Goal: Communication & Community: Answer question/provide support

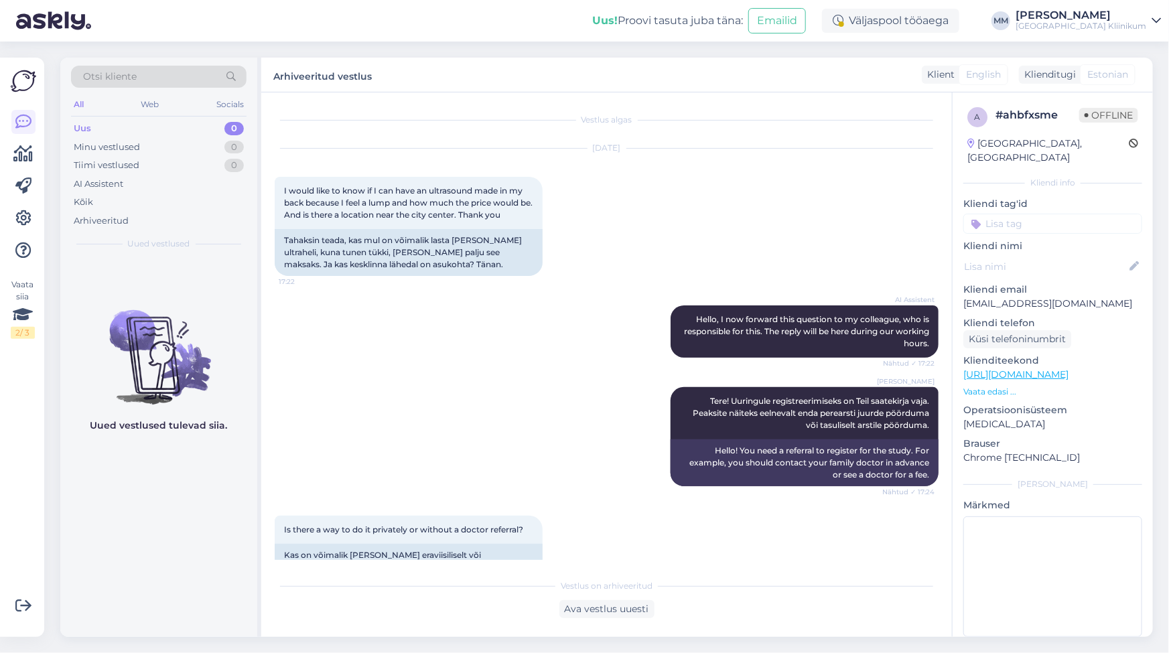
scroll to position [2186, 0]
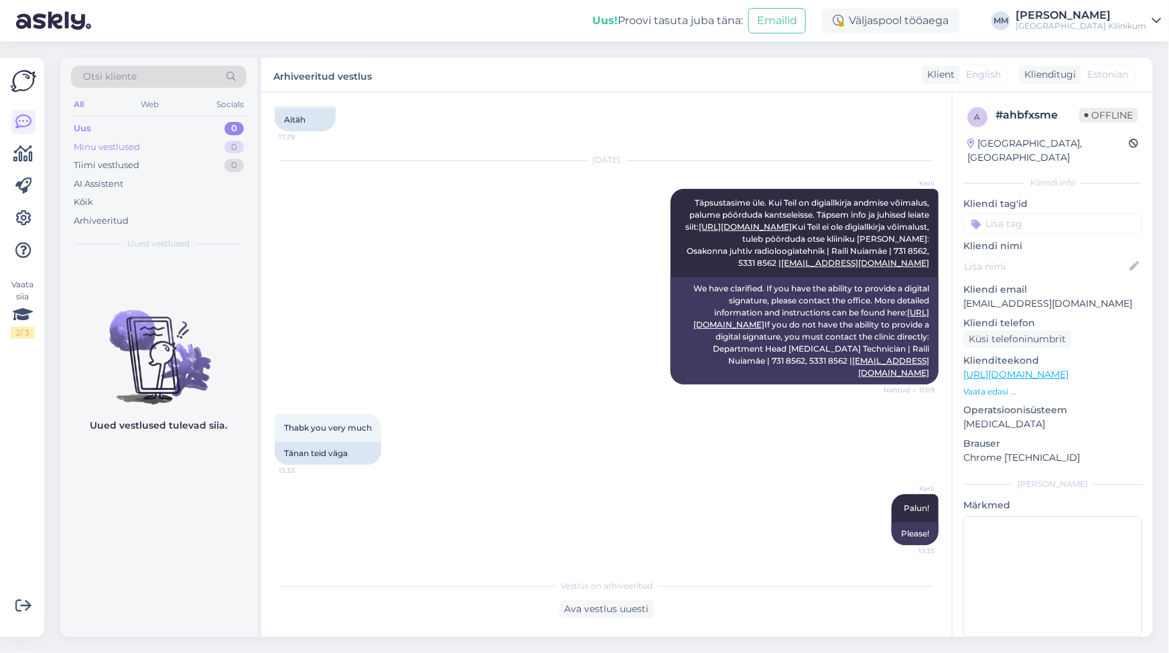
click at [109, 146] on div "Minu vestlused" at bounding box center [107, 147] width 66 height 13
click at [115, 162] on div "Tiimi vestlused" at bounding box center [107, 165] width 66 height 13
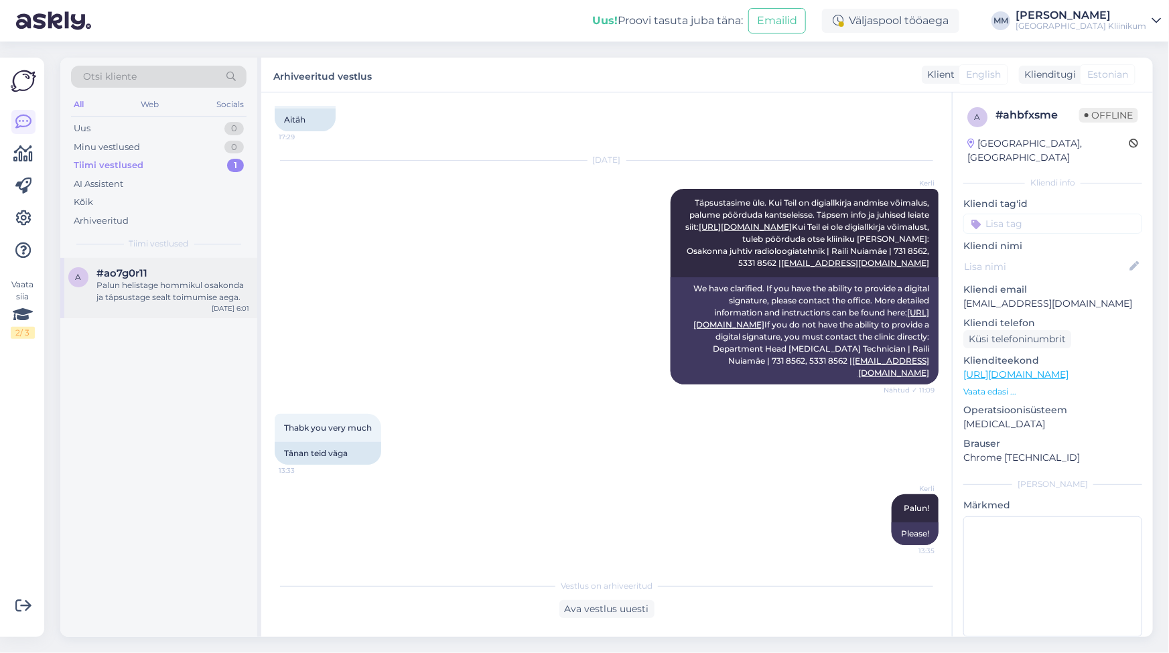
click at [155, 304] on div "a #ao7g0r11 Palun helistage hommikul osakonda ja täpsustage sealt toimumise aeg…" at bounding box center [158, 288] width 197 height 60
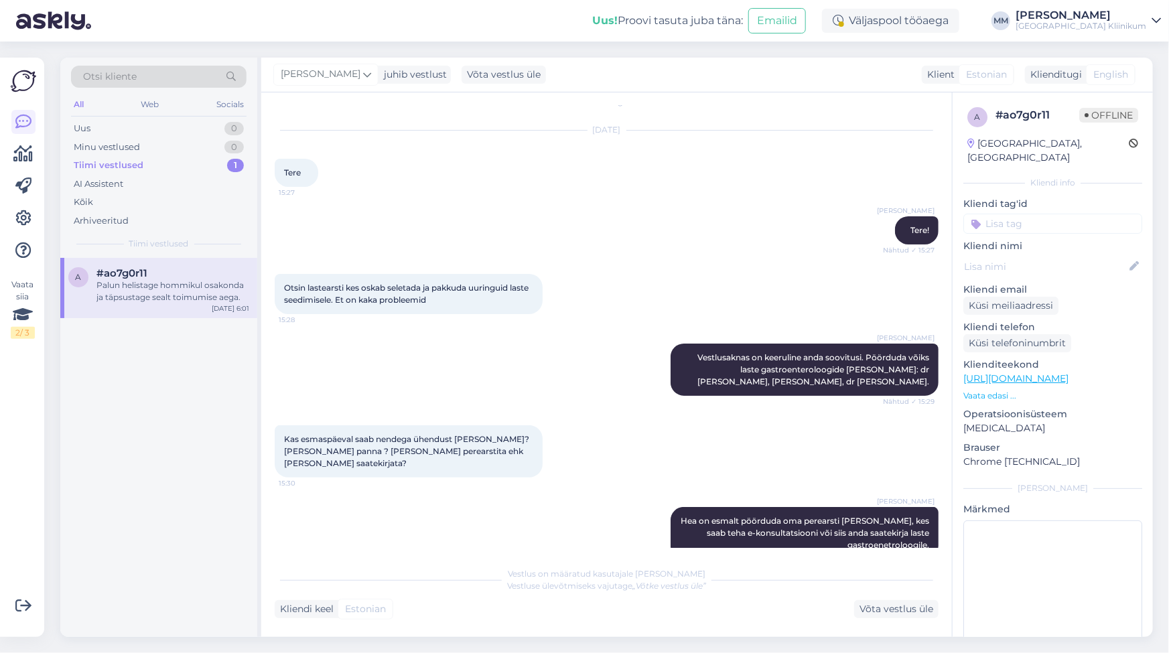
scroll to position [0, 0]
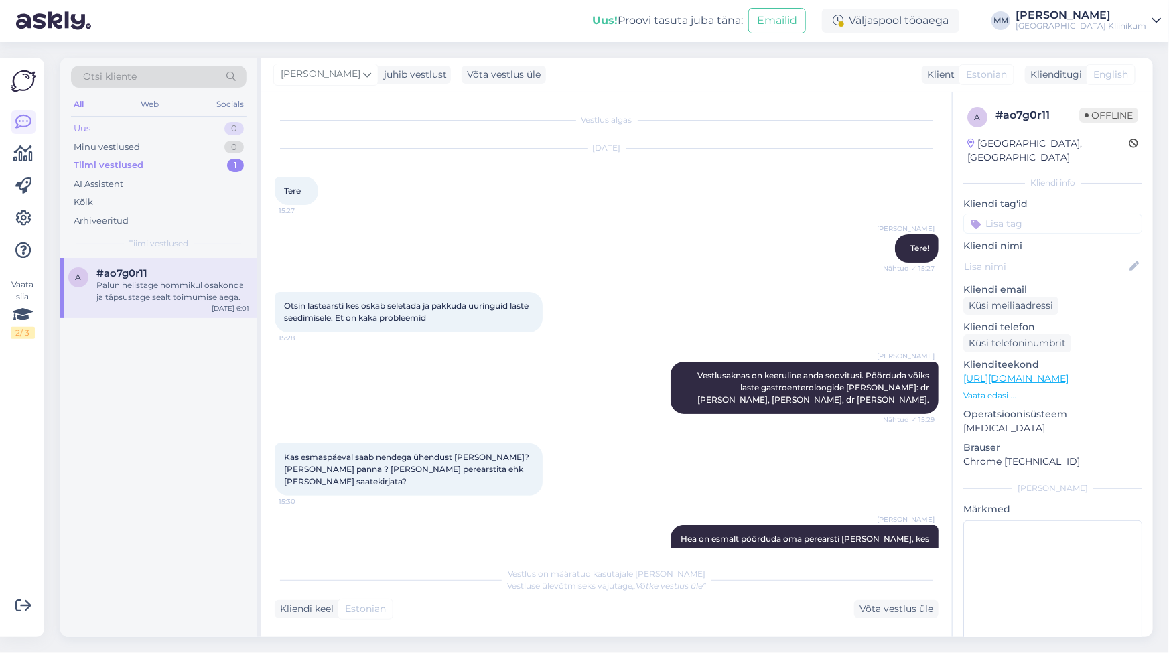
click at [99, 129] on div "Uus 0" at bounding box center [158, 128] width 175 height 19
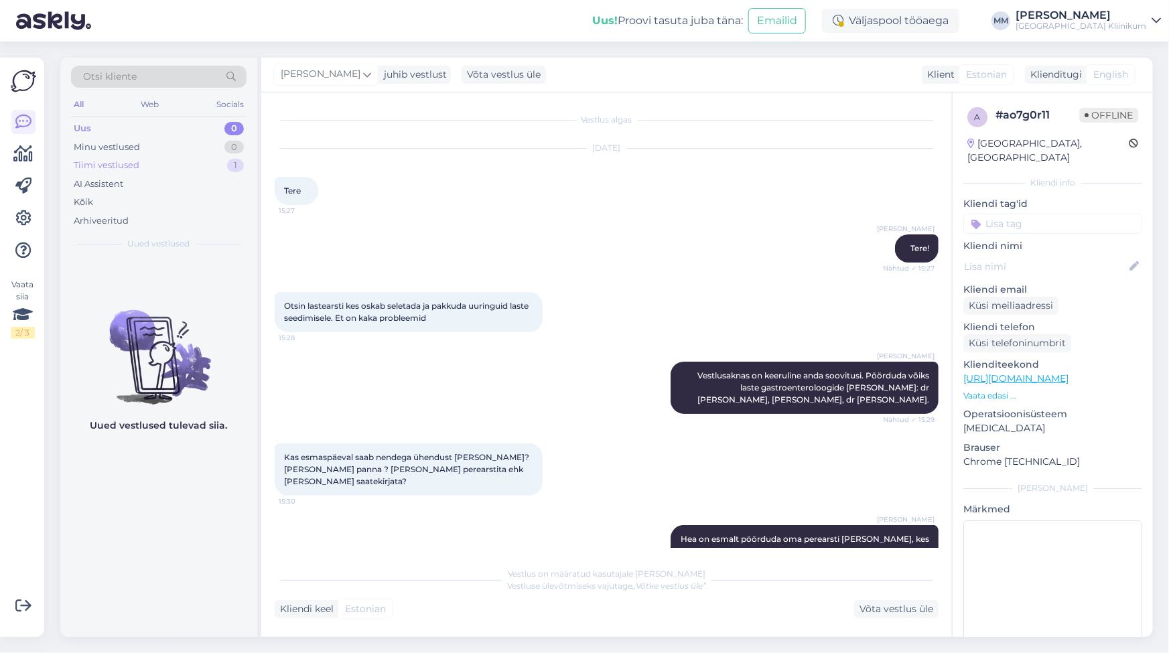
click at [105, 163] on div "Tiimi vestlused" at bounding box center [107, 165] width 66 height 13
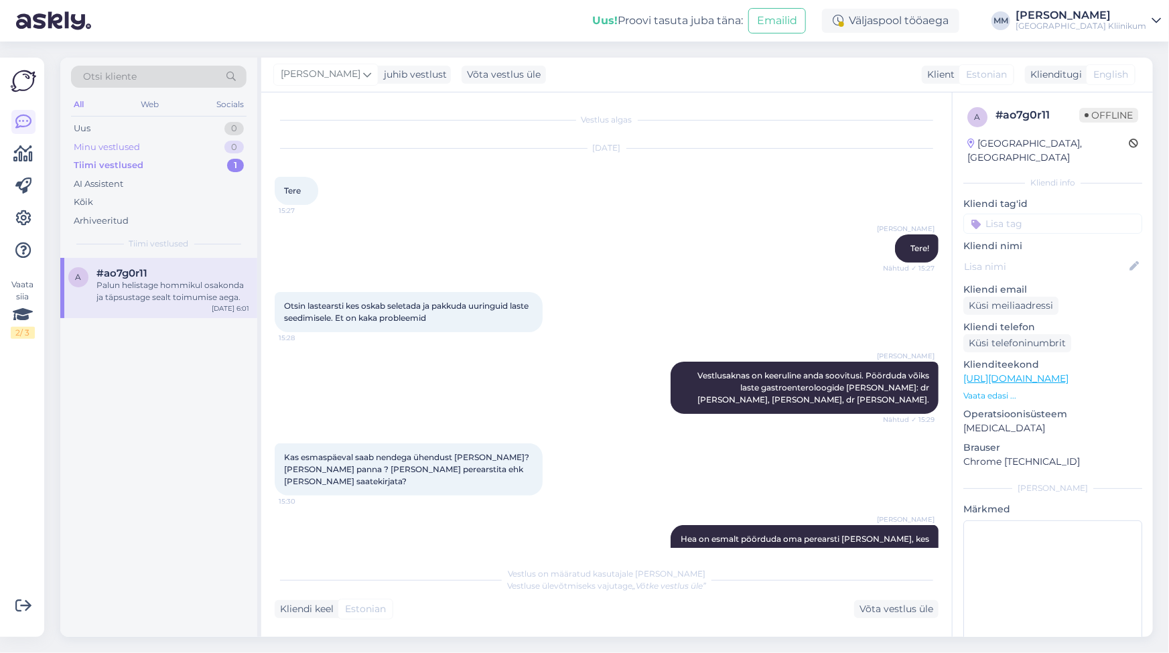
click at [108, 147] on div "Minu vestlused" at bounding box center [107, 147] width 66 height 13
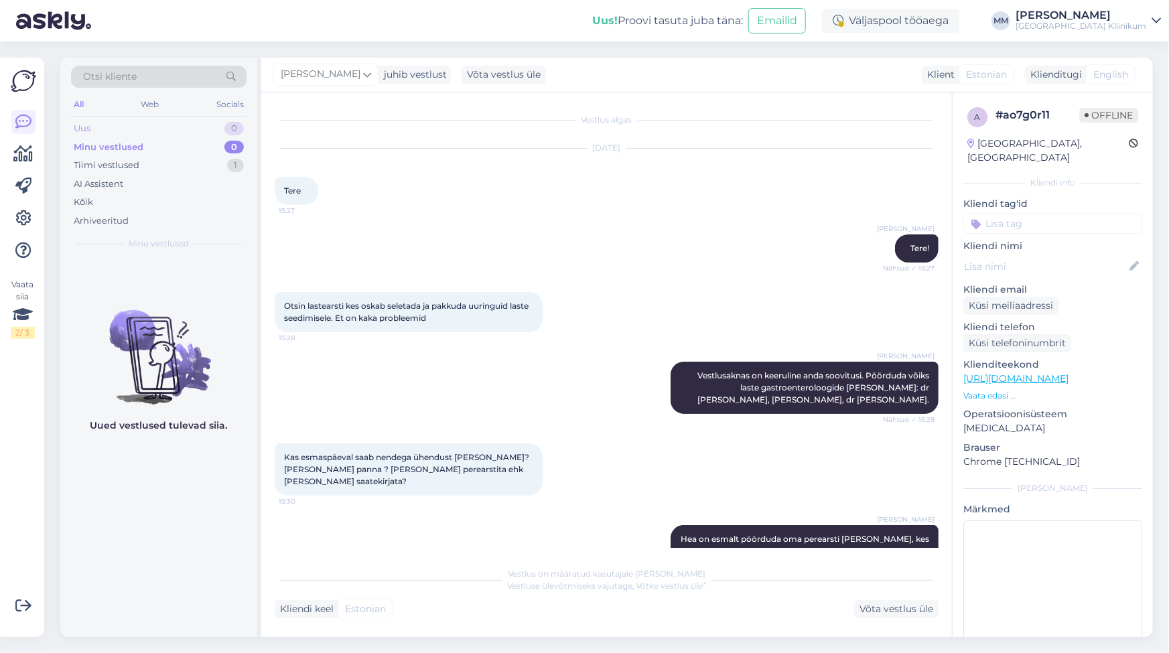
click at [93, 127] on div "Uus 0" at bounding box center [158, 128] width 175 height 19
click at [100, 186] on div "AI Assistent" at bounding box center [99, 183] width 50 height 13
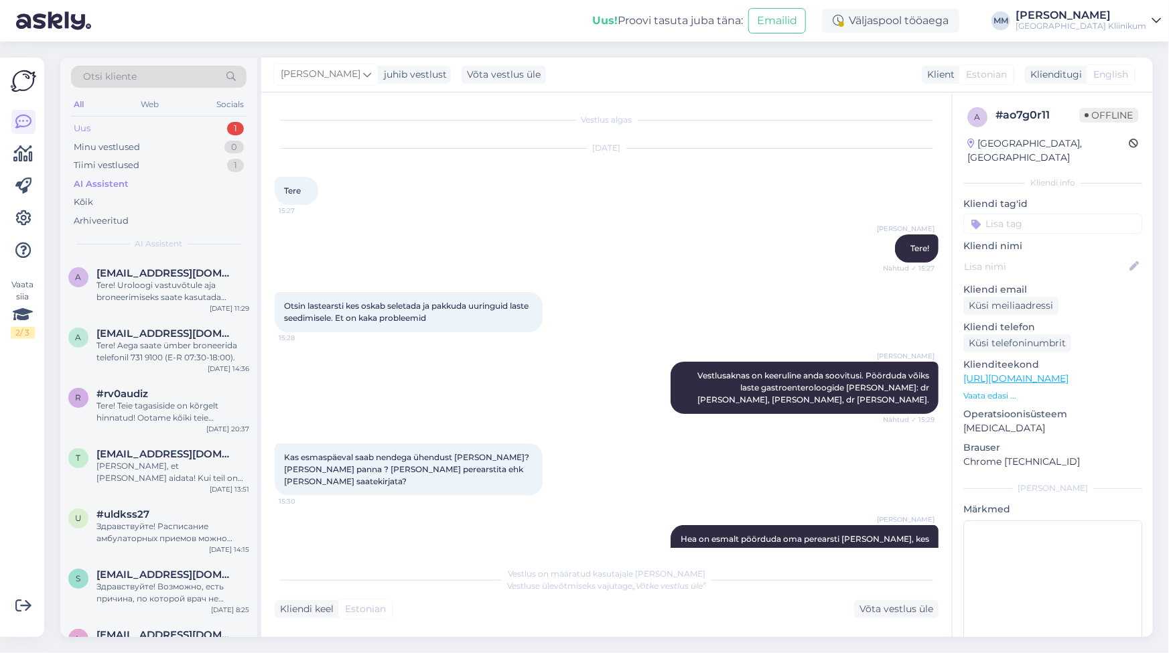
click at [106, 130] on div "Uus 1" at bounding box center [158, 128] width 175 height 19
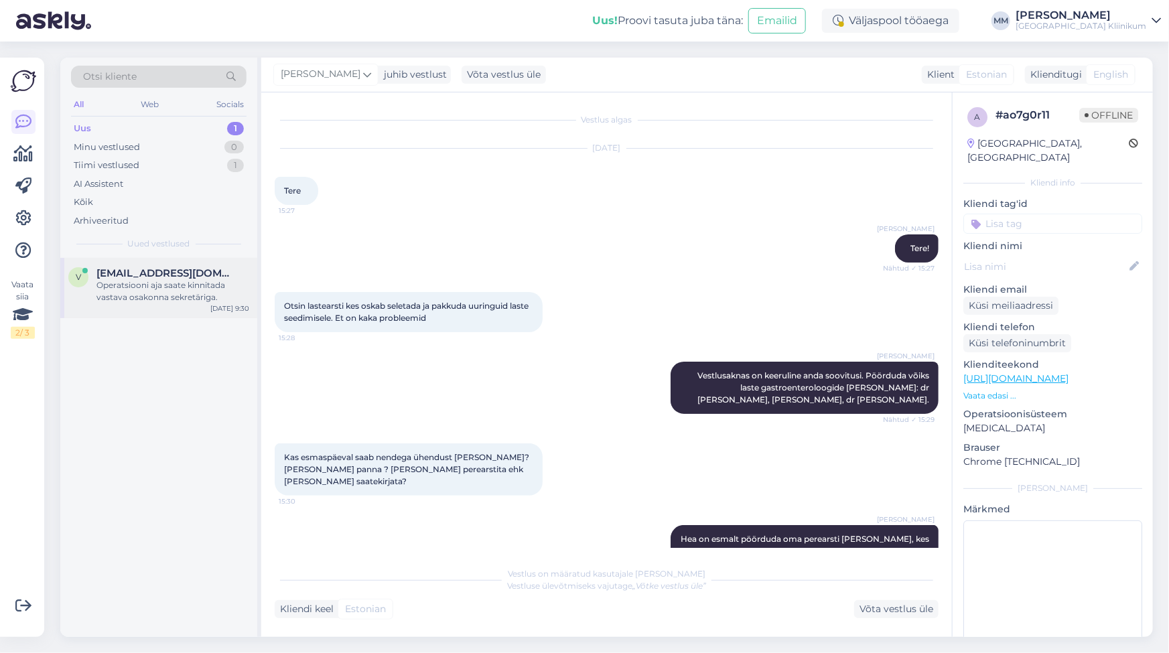
click at [122, 287] on div "Operatsiooni aja saate kinnitada vastava osakonna sekretäriga." at bounding box center [172, 291] width 153 height 24
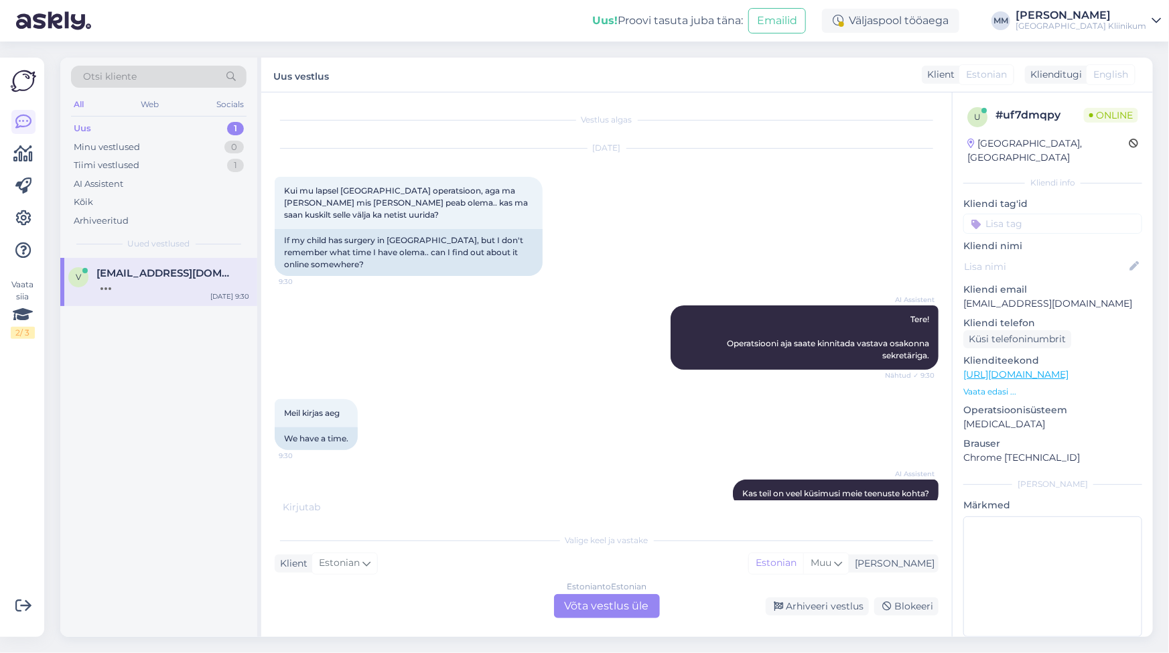
click at [87, 125] on div "Uus" at bounding box center [82, 128] width 17 height 13
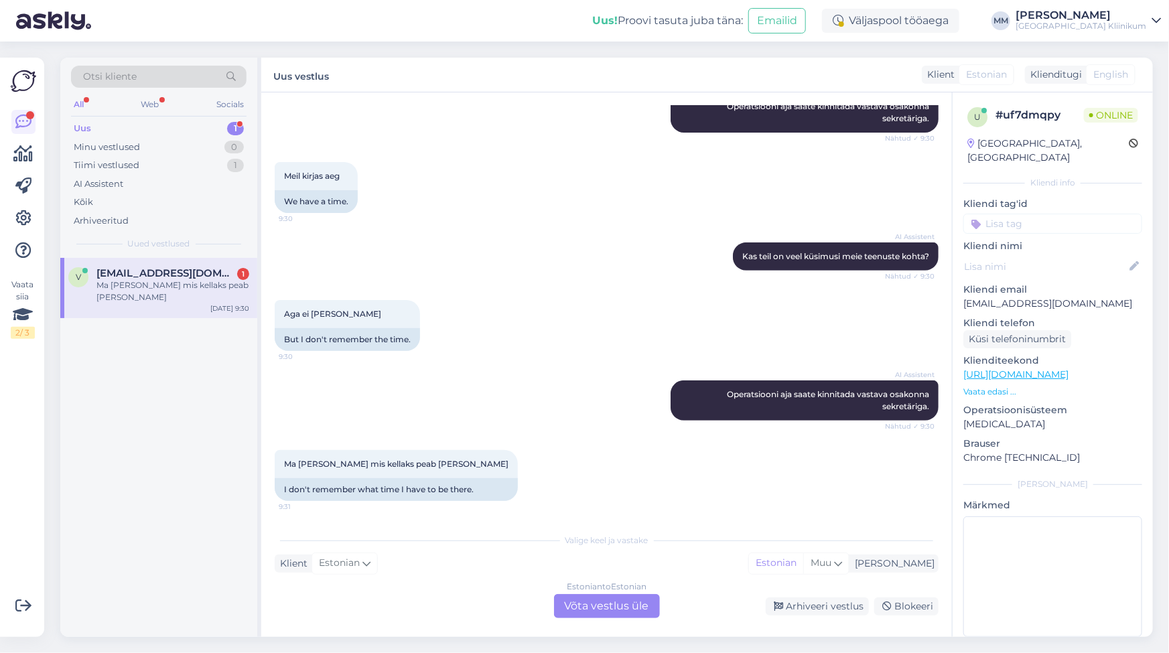
click at [116, 289] on div "Ma [PERSON_NAME] mis kellaks peab [PERSON_NAME]" at bounding box center [172, 291] width 153 height 24
click at [618, 611] on div "Estonian to Estonian Võta vestlus üle" at bounding box center [607, 606] width 106 height 24
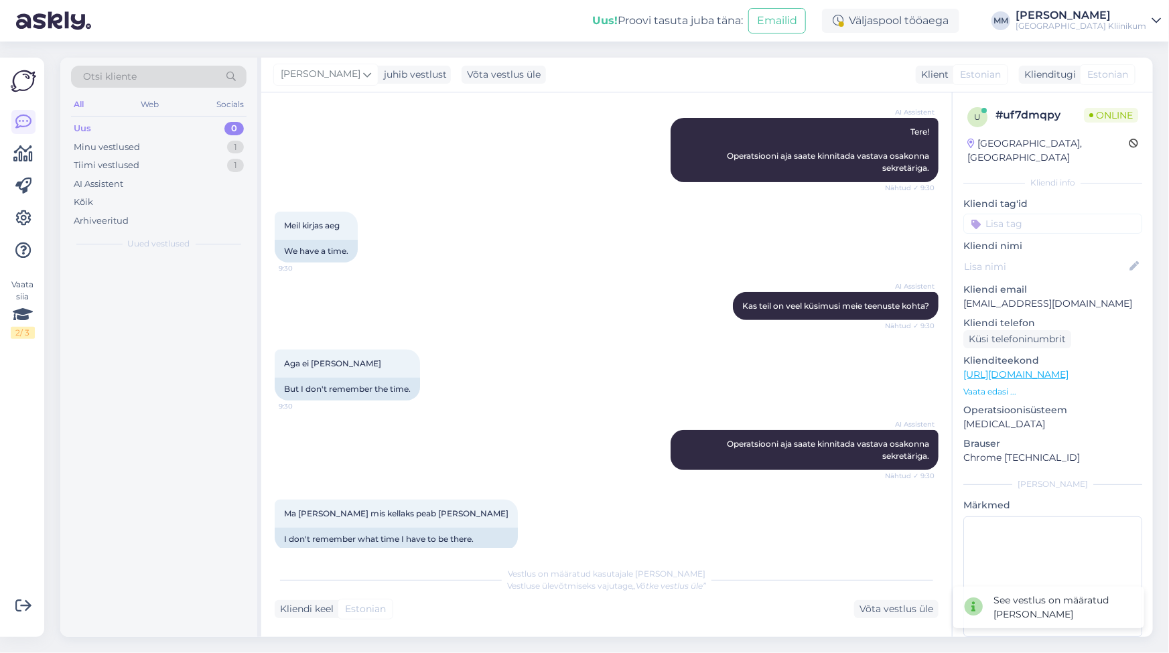
scroll to position [204, 0]
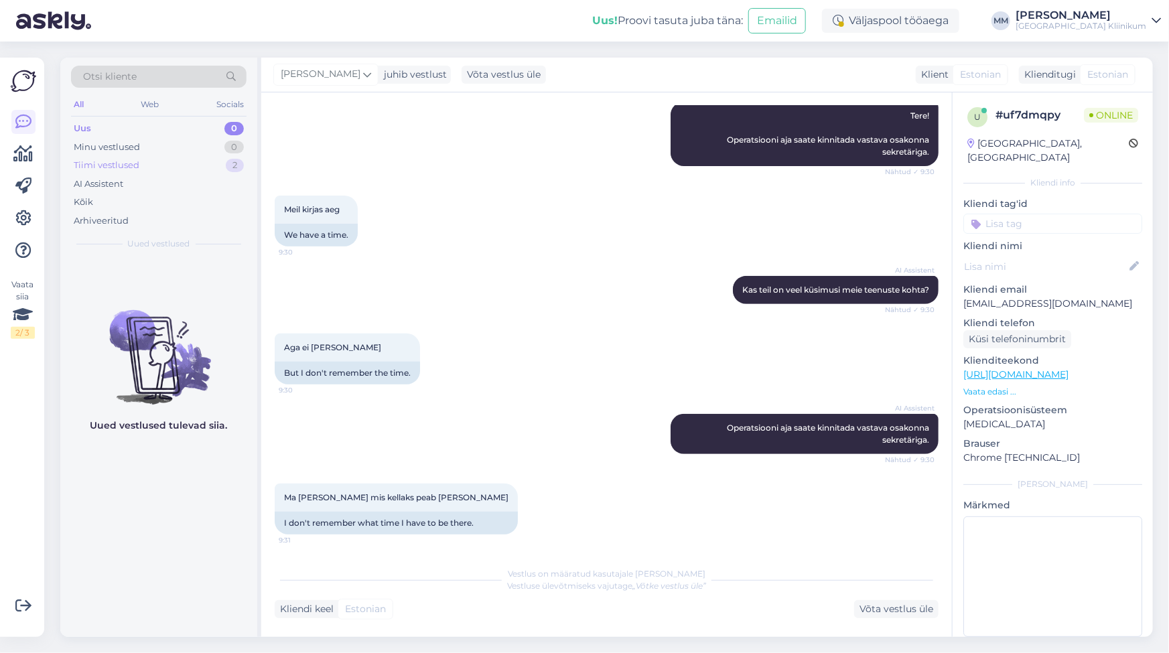
click at [122, 163] on div "Tiimi vestlused" at bounding box center [107, 165] width 66 height 13
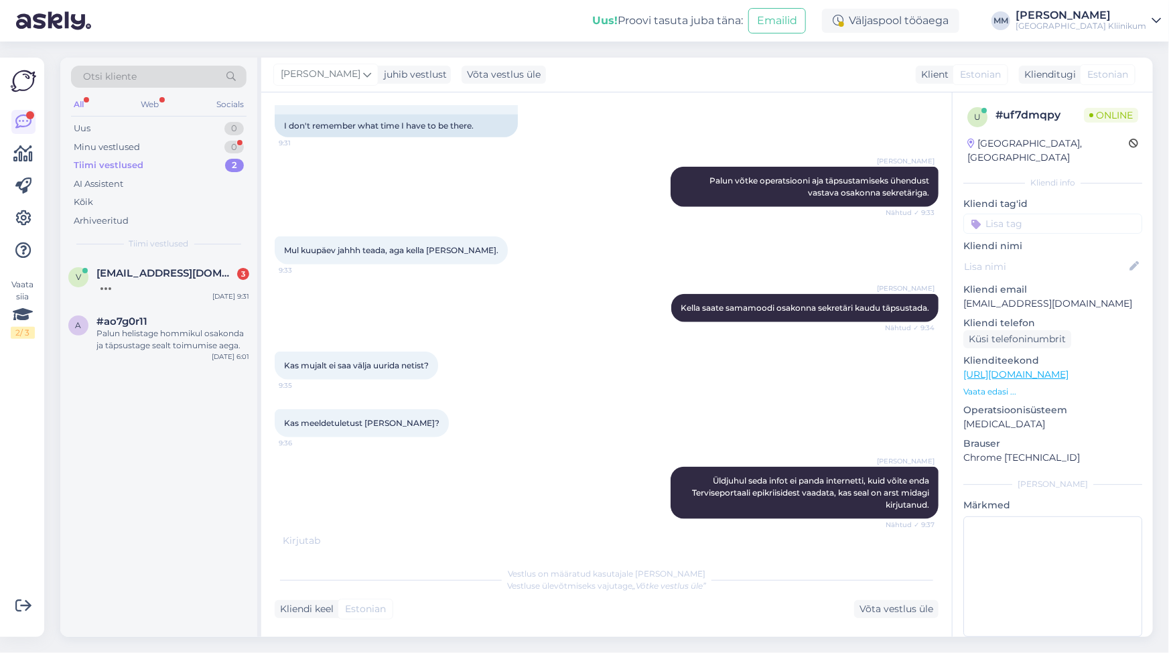
scroll to position [611, 0]
click at [157, 281] on div at bounding box center [172, 285] width 153 height 12
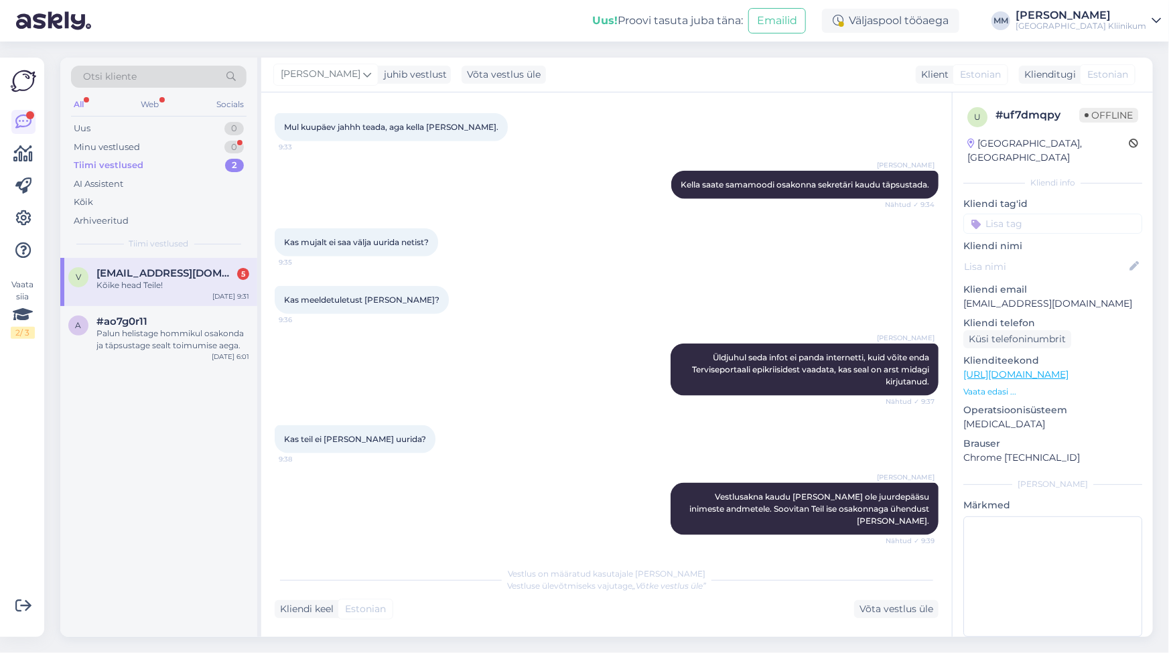
scroll to position [840, 0]
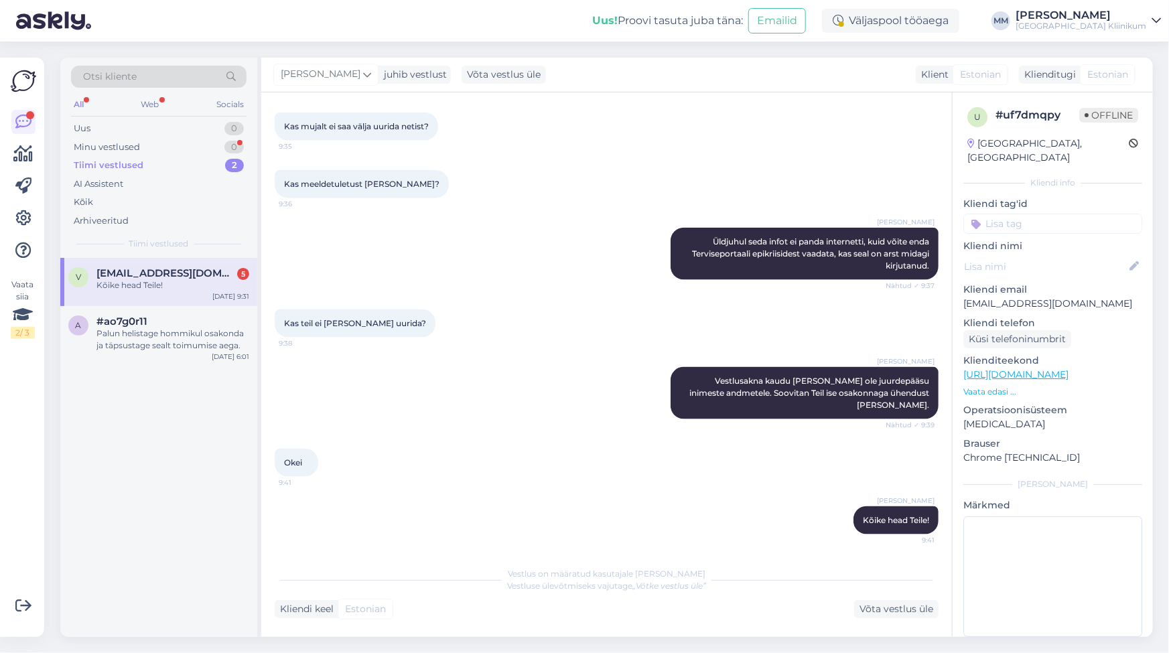
click at [149, 289] on div "Kõike head Teile!" at bounding box center [172, 285] width 153 height 12
click at [130, 334] on div "Palun helistage hommikul osakonda ja täpsustage sealt toimumise aega." at bounding box center [172, 340] width 153 height 24
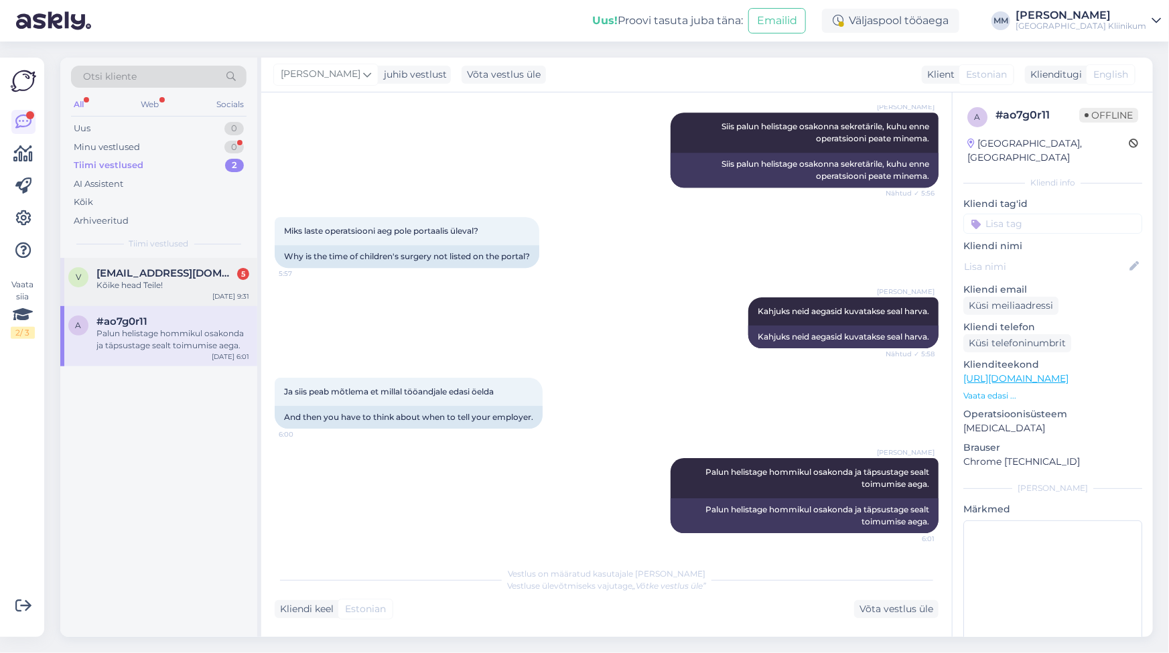
click at [134, 292] on div "v [EMAIL_ADDRESS][DOMAIN_NAME] 5 Kõike head Teile! [DATE] 9:31" at bounding box center [158, 282] width 197 height 48
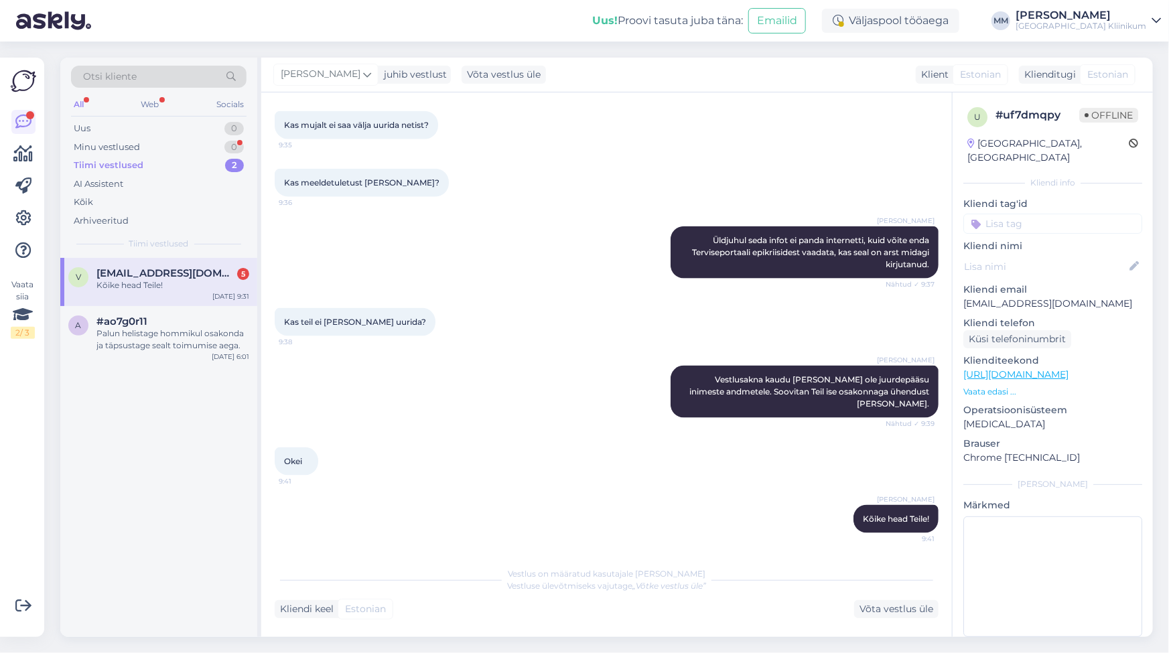
scroll to position [566, 0]
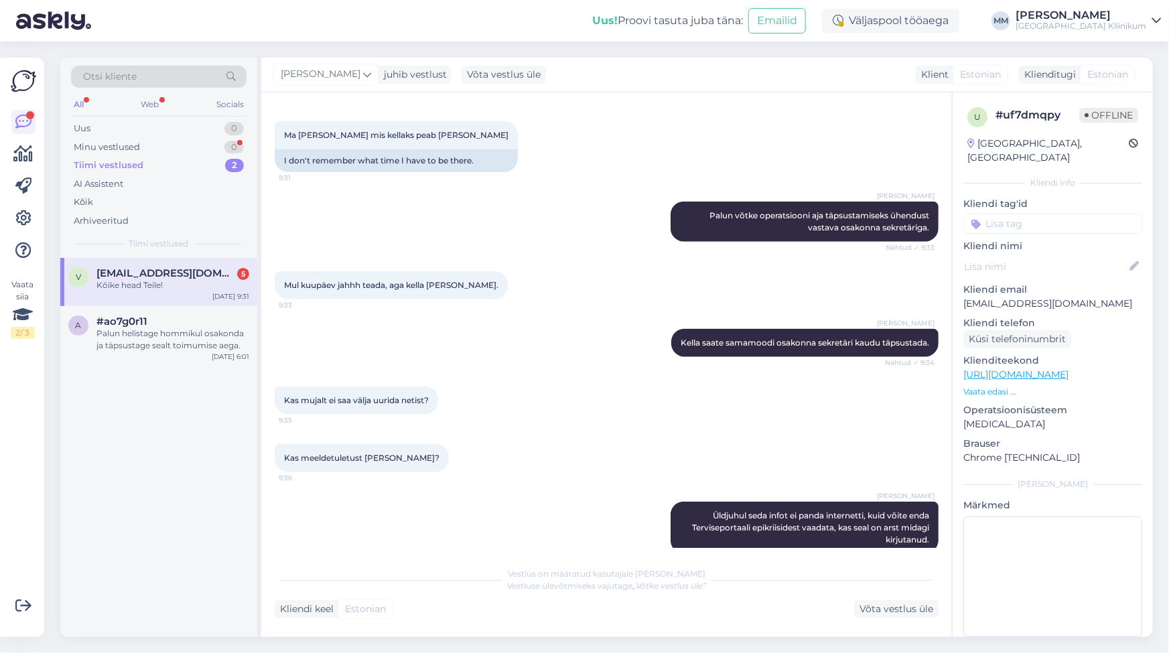
click at [129, 162] on div "Tiimi vestlused" at bounding box center [109, 165] width 70 height 13
click at [122, 141] on div "Minu vestlused" at bounding box center [107, 147] width 66 height 13
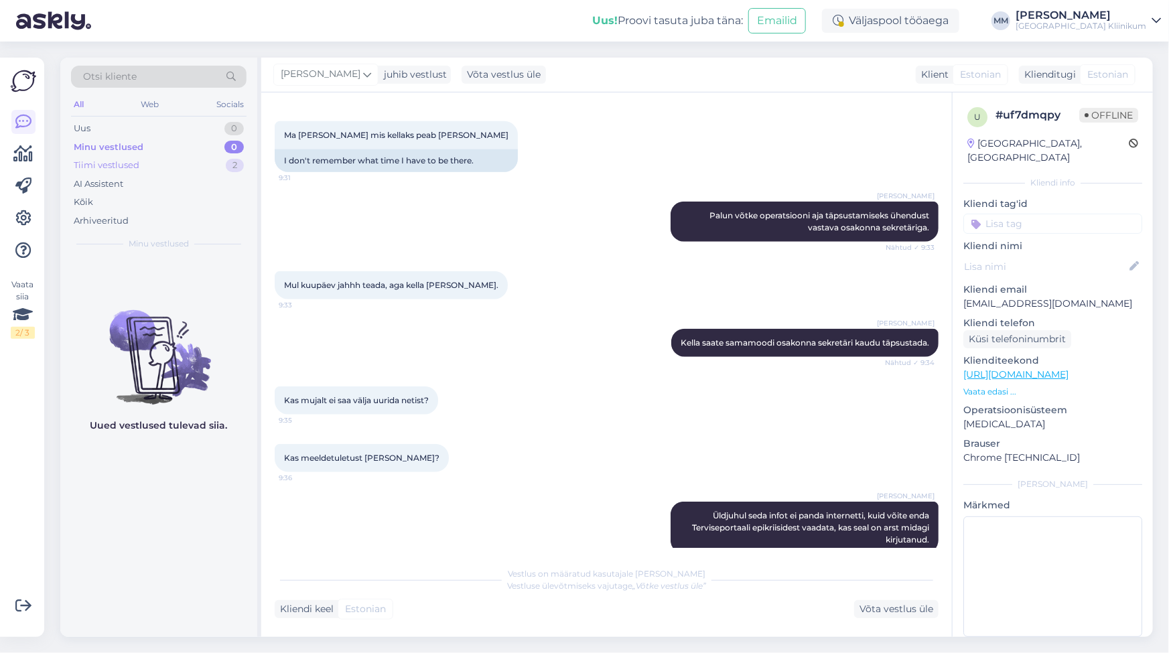
click at [128, 161] on div "Tiimi vestlused" at bounding box center [107, 165] width 66 height 13
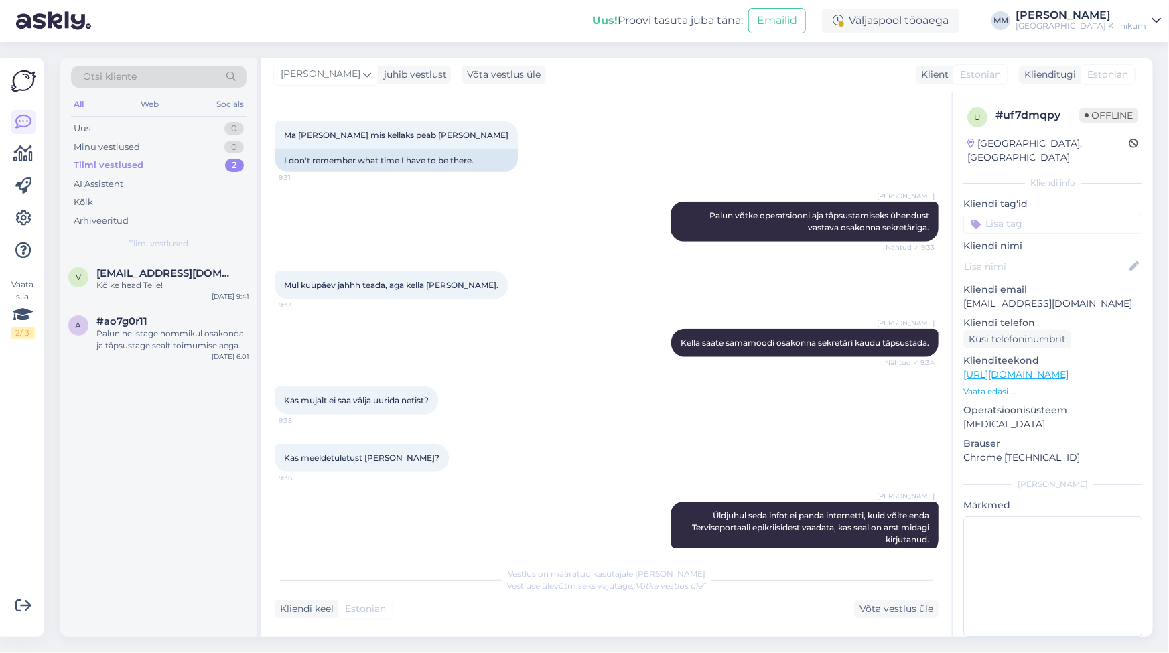
click at [117, 165] on div "Tiimi vestlused" at bounding box center [109, 165] width 70 height 13
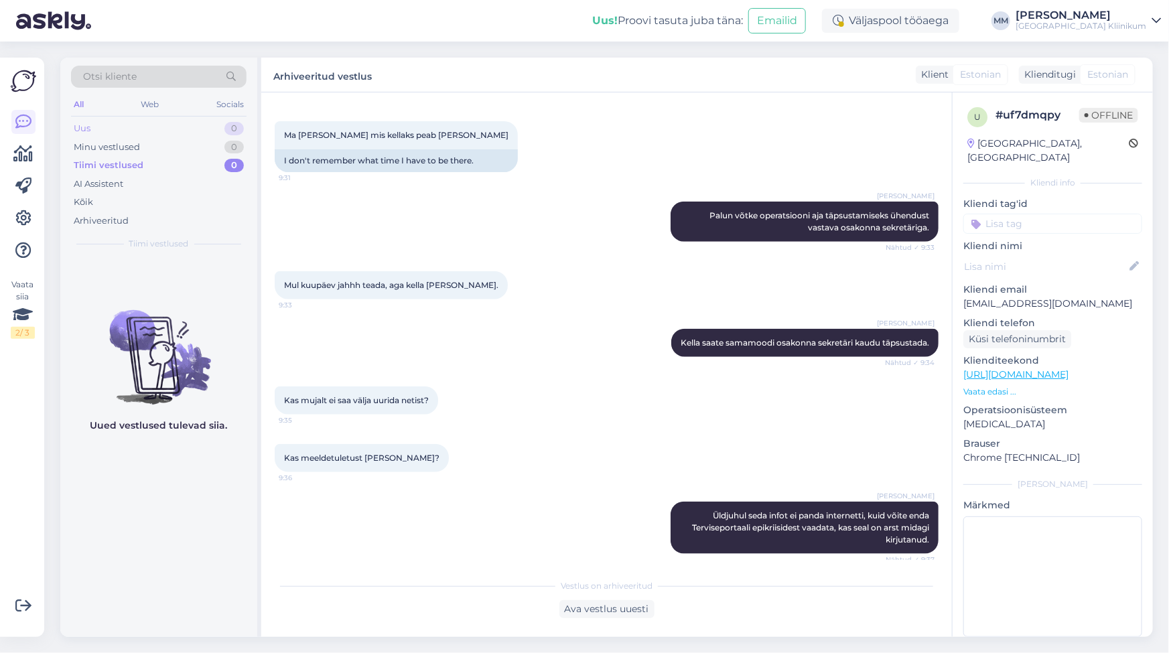
click at [99, 129] on div "Uus 0" at bounding box center [158, 128] width 175 height 19
click at [131, 146] on div "Minu vestlused" at bounding box center [107, 147] width 66 height 13
click at [131, 162] on div "Tiimi vestlused" at bounding box center [107, 165] width 66 height 13
